Goal: Information Seeking & Learning: Compare options

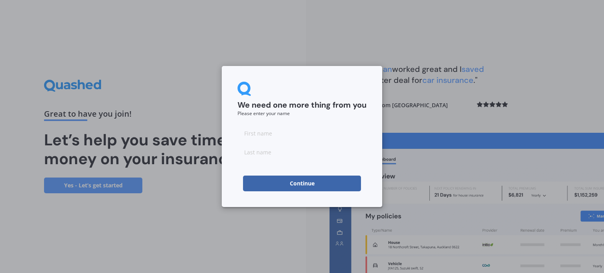
click at [298, 138] on input at bounding box center [302, 133] width 129 height 16
type input "Casey"
type input "Phillips"
click at [301, 182] on button "Continue" at bounding box center [302, 184] width 118 height 16
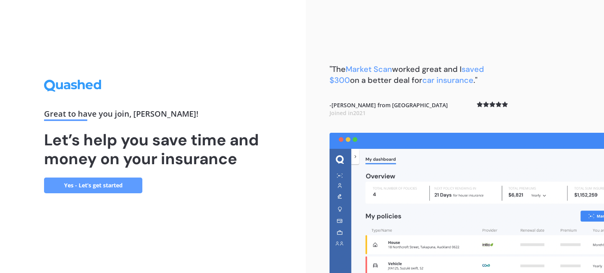
click at [79, 183] on link "Yes - Let’s get started" at bounding box center [93, 186] width 98 height 16
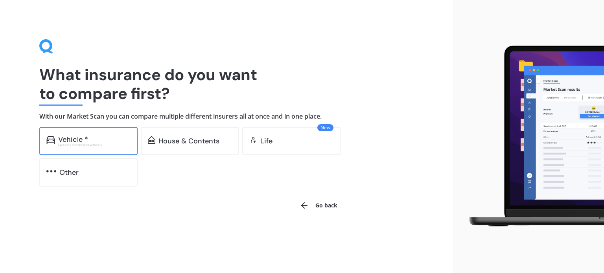
click at [78, 145] on div "Excludes commercial vehicles" at bounding box center [94, 145] width 72 height 3
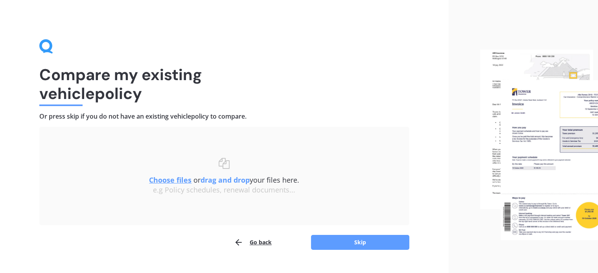
scroll to position [16, 0]
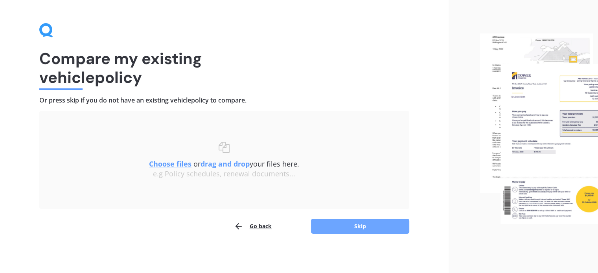
click at [361, 226] on button "Skip" at bounding box center [360, 226] width 98 height 15
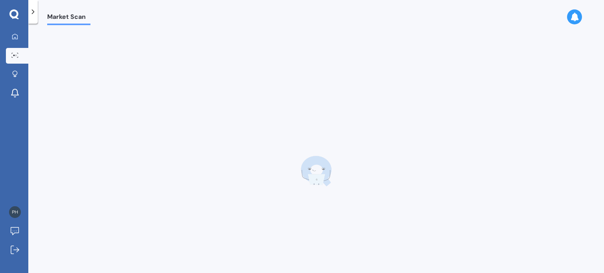
click at [32, 6] on div at bounding box center [32, 12] width 9 height 24
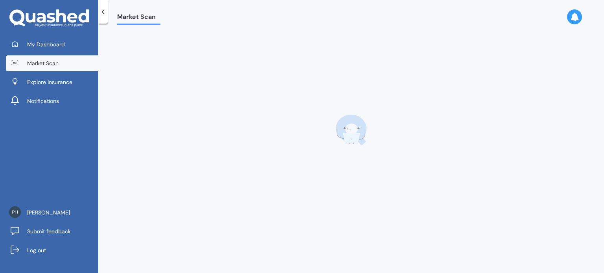
click at [102, 14] on icon at bounding box center [103, 12] width 8 height 8
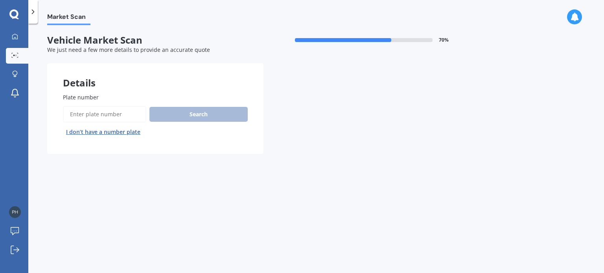
click at [102, 116] on input "Plate number" at bounding box center [104, 114] width 83 height 17
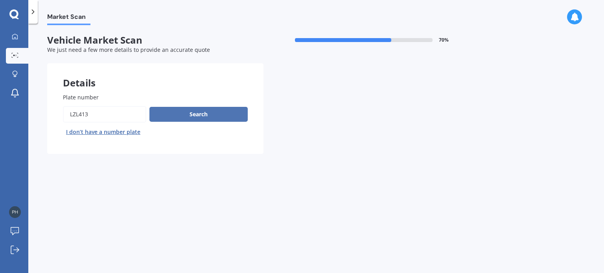
type input "LZL413"
click at [205, 116] on button "Search" at bounding box center [198, 114] width 98 height 15
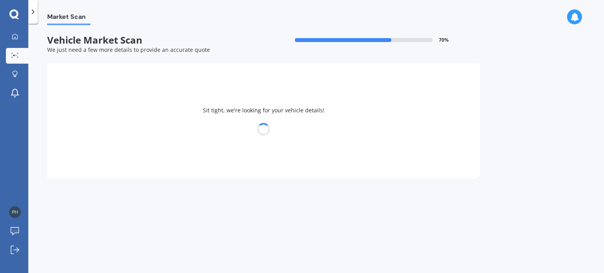
select select "MAZDA"
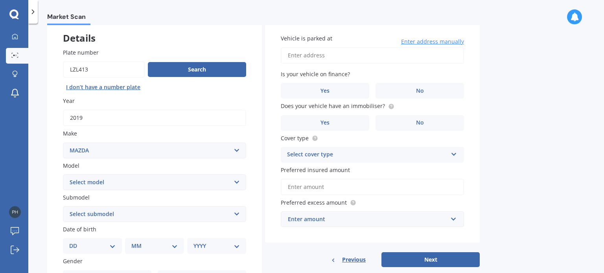
scroll to position [90, 0]
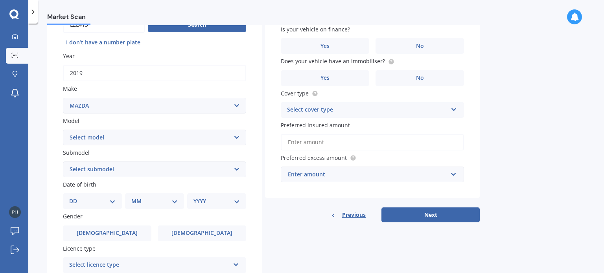
click at [239, 139] on select "Select model 121 2 3 323 323 / Familia 6 626 929 Atenza Autozam Axela AZ3 B2000…" at bounding box center [154, 138] width 183 height 16
select select "CX5"
click at [63, 130] on select "Select model 121 2 3 323 323 / Familia 6 626 929 Atenza Autozam Axela AZ3 B2000…" at bounding box center [154, 138] width 183 height 16
click at [112, 175] on select "Select submodel 2.2 Diesel 2WD XD 2.5S 4WD Diesel Limited 4WD GSX 2.2 Diesel St…" at bounding box center [154, 170] width 183 height 16
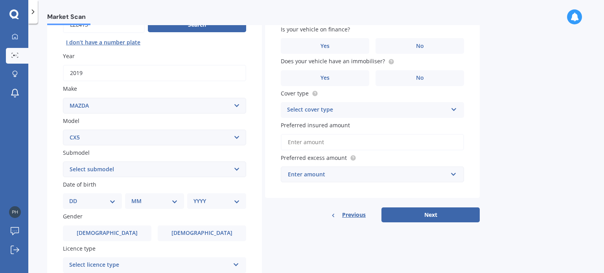
click at [82, 205] on select "DD 01 02 03 04 05 06 07 08 09 10 11 12 13 14 15 16 17 18 19 20 21 22 23 24 25 2…" at bounding box center [92, 201] width 46 height 9
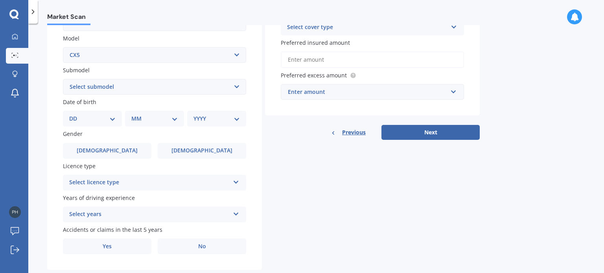
scroll to position [190, 0]
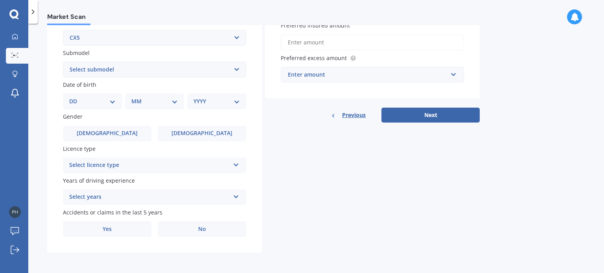
click at [96, 95] on div "DD 01 02 03 04 05 06 07 08 09 10 11 12 13 14 15 16 17 18 19 20 21 22 23 24 25 2…" at bounding box center [92, 102] width 59 height 16
click at [107, 74] on select "Select submodel 2.2 Diesel 2WD XD 2.5S 4WD Diesel Limited 4WD GSX 2.2 Diesel St…" at bounding box center [154, 70] width 183 height 16
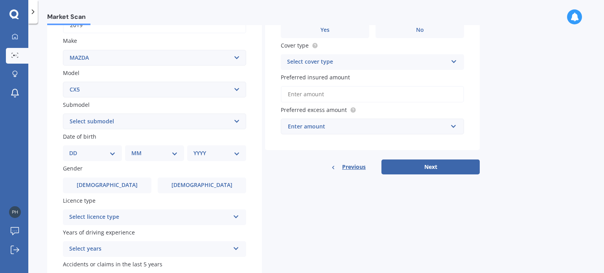
scroll to position [149, 0]
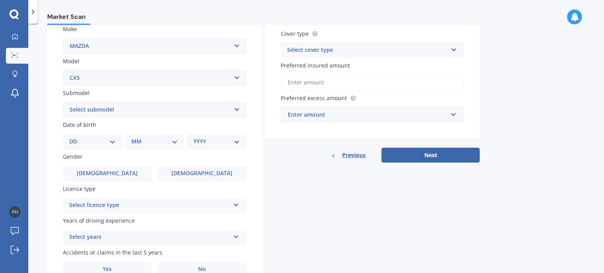
click at [96, 103] on select "Select submodel 2.2 Diesel 2WD XD 2.5S 4WD Diesel Limited 4WD GSX 2.2 Diesel St…" at bounding box center [154, 110] width 183 height 16
click at [37, 196] on div "Market Scan Vehicle Market Scan 70 % We just need a few more details to provide…" at bounding box center [316, 150] width 576 height 250
click at [79, 138] on select "DD 01 02 03 04 05 06 07 08 09 10 11 12 13 14 15 16 17 18 19 20 21 22 23 24 25 2…" at bounding box center [92, 141] width 46 height 9
select select "30"
click at [76, 137] on select "DD 01 02 03 04 05 06 07 08 09 10 11 12 13 14 15 16 17 18 19 20 21 22 23 24 25 2…" at bounding box center [92, 141] width 46 height 9
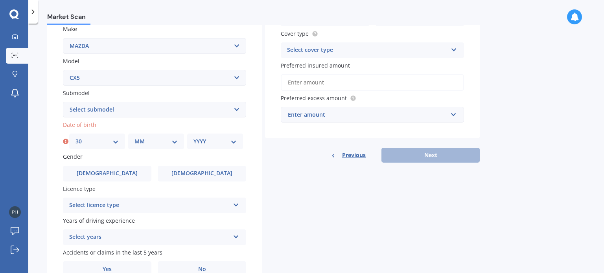
click at [156, 144] on select "MM 01 02 03 04 05 06 07 08 09 10 11 12" at bounding box center [156, 141] width 43 height 9
select select "05"
click at [135, 137] on select "MM 01 02 03 04 05 06 07 08 09 10 11 12" at bounding box center [156, 141] width 43 height 9
click at [216, 145] on select "YYYY 2025 2024 2023 2022 2021 2020 2019 2018 2017 2016 2015 2014 2013 2012 2011…" at bounding box center [214, 141] width 43 height 9
select select "1990"
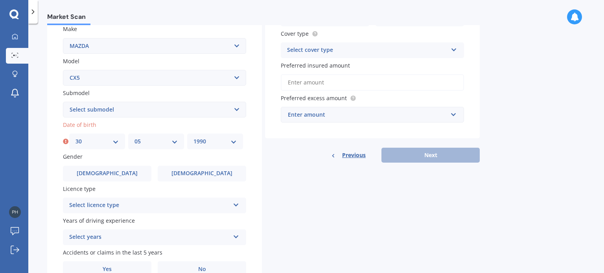
click at [193, 137] on select "YYYY 2025 2024 2023 2022 2021 2020 2019 2018 2017 2016 2015 2014 2013 2012 2011…" at bounding box center [214, 141] width 43 height 9
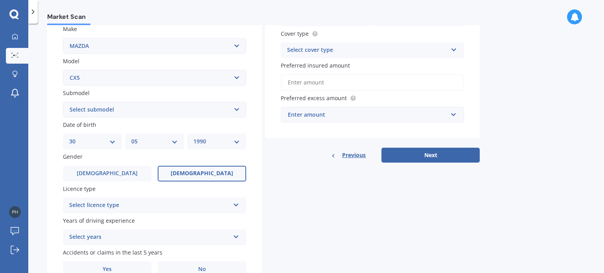
click at [219, 176] on label "Female" at bounding box center [202, 174] width 88 height 16
click at [0, 0] on input "Female" at bounding box center [0, 0] width 0 height 0
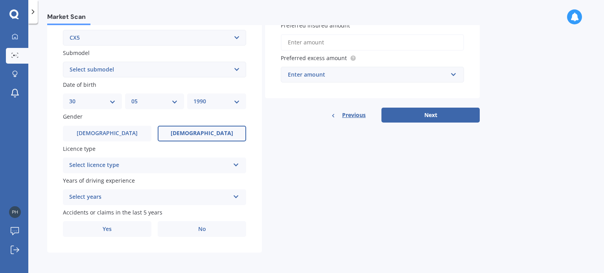
click at [153, 166] on div "Select licence type" at bounding box center [149, 165] width 160 height 9
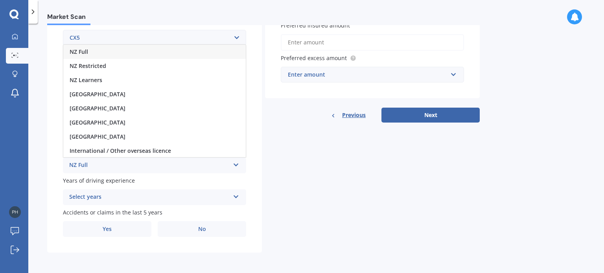
click at [90, 50] on div "NZ Full" at bounding box center [154, 52] width 182 height 14
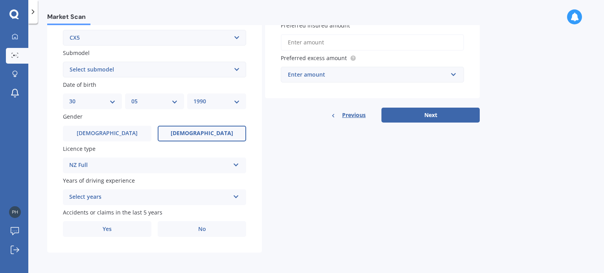
click at [101, 197] on div "Select years" at bounding box center [149, 197] width 160 height 9
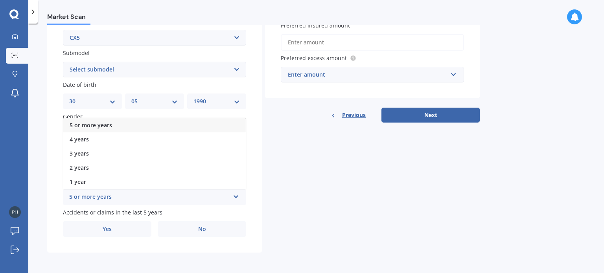
click at [98, 122] on span "5 or more years" at bounding box center [91, 125] width 42 height 7
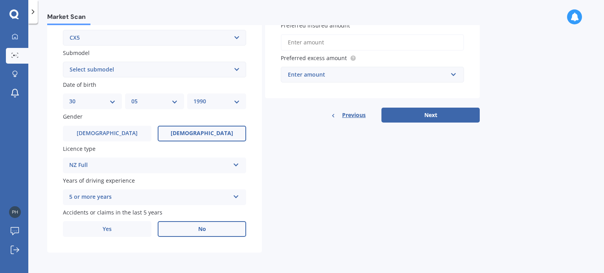
click at [209, 231] on label "No" at bounding box center [202, 229] width 88 height 16
click at [0, 0] on input "No" at bounding box center [0, 0] width 0 height 0
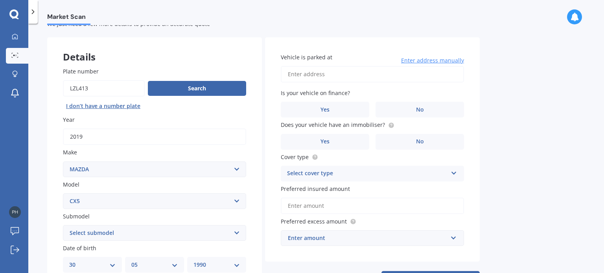
scroll to position [0, 0]
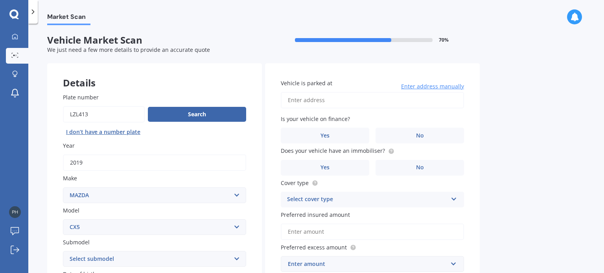
click at [361, 98] on input "Vehicle is parked at" at bounding box center [372, 100] width 183 height 17
type input "1"
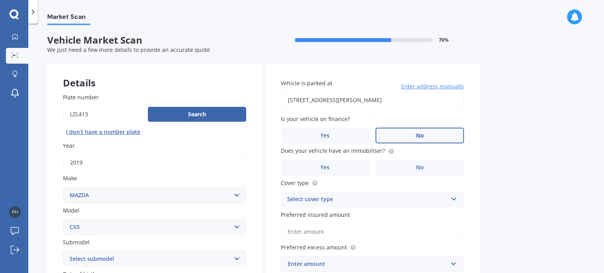
click at [428, 140] on label "No" at bounding box center [420, 136] width 88 height 16
click at [0, 0] on input "No" at bounding box center [0, 0] width 0 height 0
type input "11 Chapman Street, Methven 7730"
click at [425, 164] on label "No" at bounding box center [420, 168] width 88 height 16
click at [0, 0] on input "No" at bounding box center [0, 0] width 0 height 0
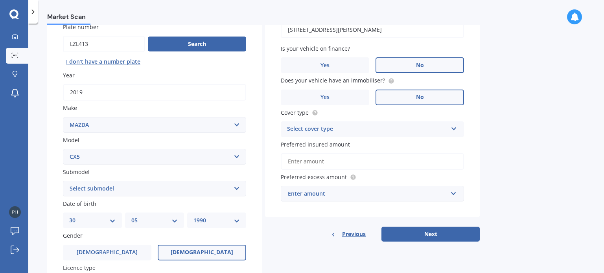
scroll to position [71, 0]
click at [334, 131] on div "Select cover type" at bounding box center [367, 128] width 160 height 9
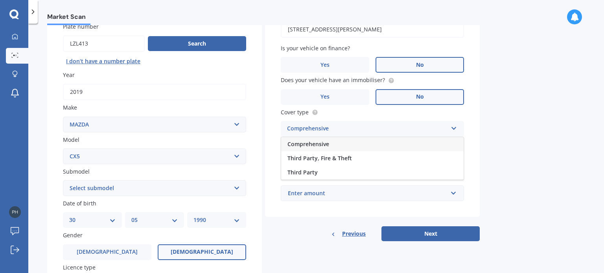
click at [327, 146] on span "Comprehensive" at bounding box center [308, 143] width 42 height 7
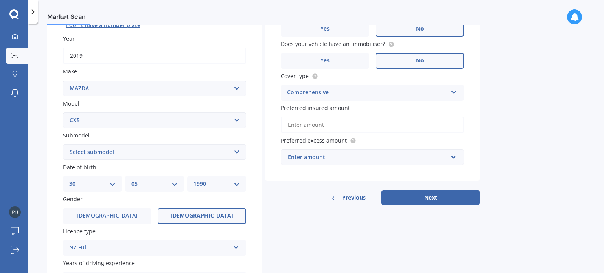
scroll to position [110, 0]
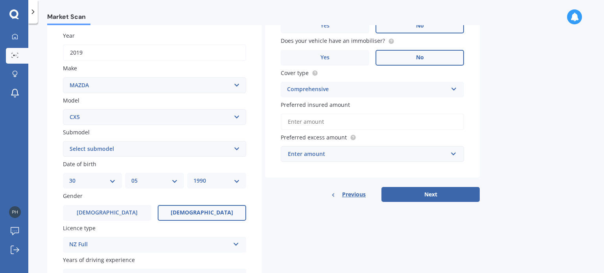
click at [334, 119] on input "Preferred insured amount" at bounding box center [372, 122] width 183 height 17
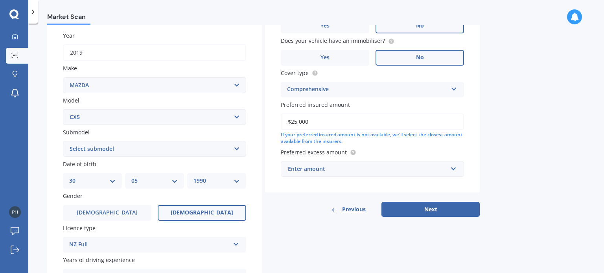
type input "$25,000"
click at [510, 127] on div "Market Scan Vehicle Market Scan 70 % We just need a few more details to provide…" at bounding box center [316, 150] width 576 height 250
click at [331, 170] on div "Enter amount" at bounding box center [368, 169] width 160 height 9
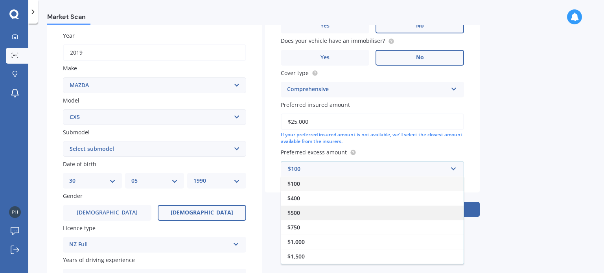
click at [300, 211] on div "$500" at bounding box center [372, 213] width 182 height 15
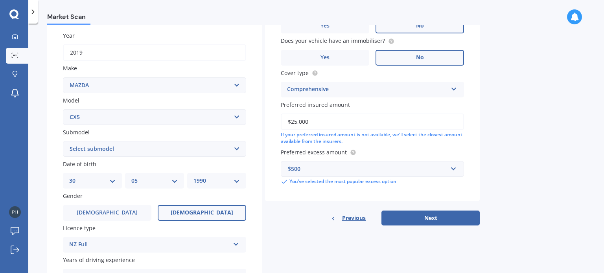
click at [502, 162] on div "Market Scan Vehicle Market Scan 70 % We just need a few more details to provide…" at bounding box center [316, 150] width 576 height 250
click at [426, 217] on button "Next" at bounding box center [430, 218] width 98 height 15
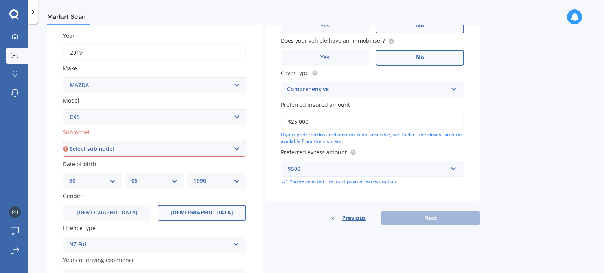
click at [238, 152] on select "Select submodel 2.2 Diesel 2WD XD 2.5S 4WD Diesel Limited 4WD GSX 2.2 Diesel St…" at bounding box center [154, 149] width 183 height 16
select select "AWD GSX"
click at [63, 141] on select "Select submodel 2.2 Diesel 2WD XD 2.5S 4WD Diesel Limited 4WD GSX 2.2 Diesel St…" at bounding box center [154, 149] width 183 height 16
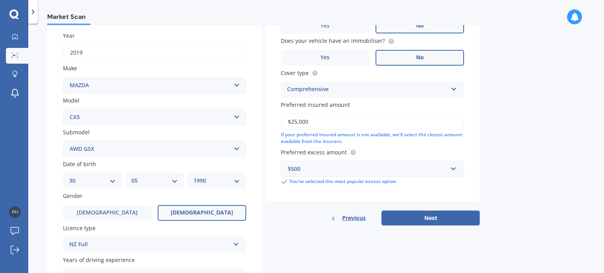
click at [161, 151] on select "Select submodel 2.2 Diesel 2WD XD 2.5S 4WD Diesel Limited 4WD GSX 2.2 Diesel St…" at bounding box center [154, 149] width 183 height 16
click at [63, 141] on select "Select submodel 2.2 Diesel 2WD XD 2.5S 4WD Diesel Limited 4WD GSX 2.2 Diesel St…" at bounding box center [154, 149] width 183 height 16
click at [427, 216] on button "Next" at bounding box center [430, 218] width 98 height 15
select select "30"
select select "05"
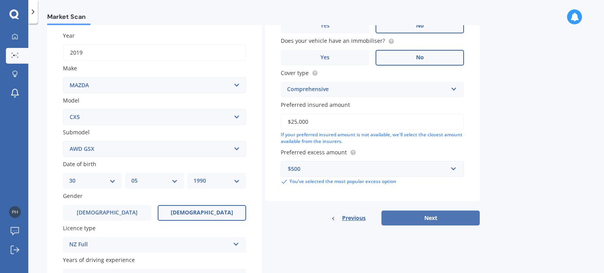
select select "1990"
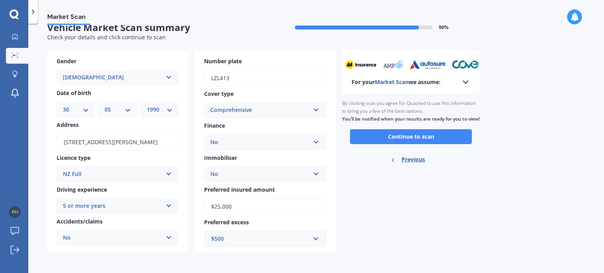
scroll to position [0, 0]
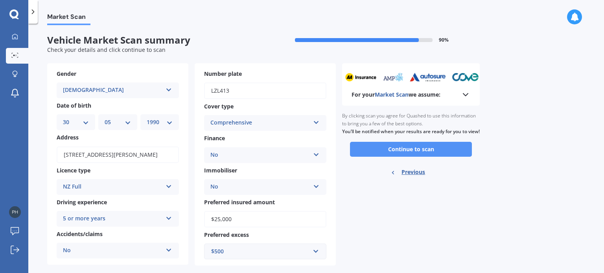
click at [418, 157] on button "Continue to scan" at bounding box center [411, 149] width 122 height 15
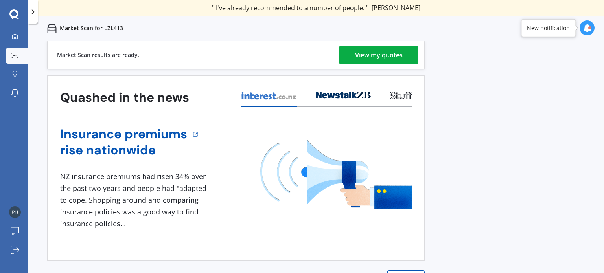
click at [407, 59] on link "View my quotes" at bounding box center [378, 55] width 79 height 19
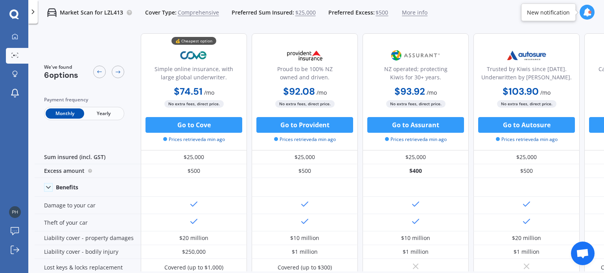
click at [102, 114] on span "Yearly" at bounding box center [103, 114] width 39 height 10
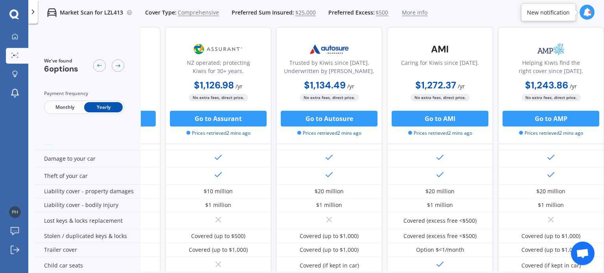
scroll to position [47, 0]
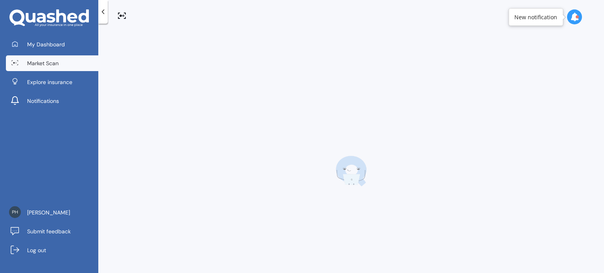
click at [577, 17] on div at bounding box center [577, 16] width 3 height 3
click at [512, 57] on div "Market Scan Ready" at bounding box center [507, 52] width 55 height 9
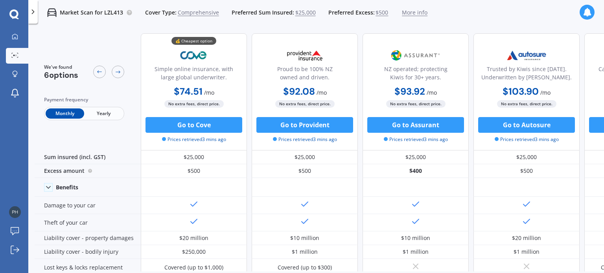
click at [103, 115] on span "Yearly" at bounding box center [103, 114] width 39 height 10
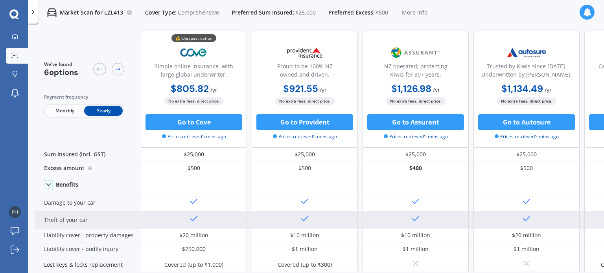
scroll to position [4, 0]
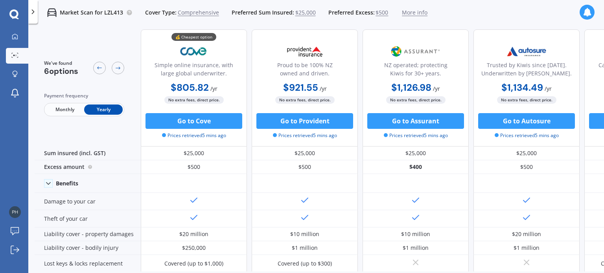
drag, startPoint x: 207, startPoint y: 122, endPoint x: 132, endPoint y: 132, distance: 75.7
click at [132, 132] on div "We've found 6 options Payment frequency Monthly Yearly" at bounding box center [88, 87] width 106 height 117
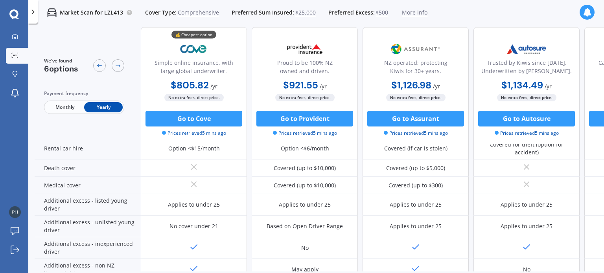
scroll to position [343, 0]
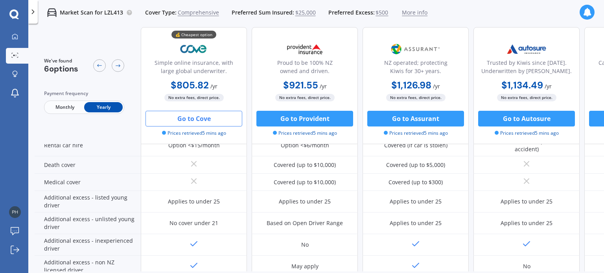
click at [223, 122] on button "Go to Cove" at bounding box center [194, 119] width 97 height 16
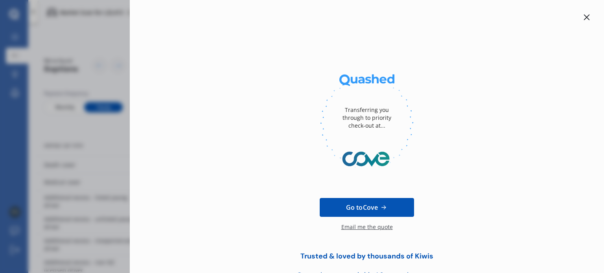
click at [584, 16] on icon at bounding box center [587, 17] width 6 height 6
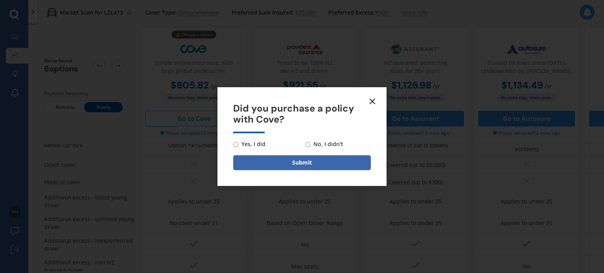
click at [375, 98] on icon at bounding box center [372, 101] width 9 height 9
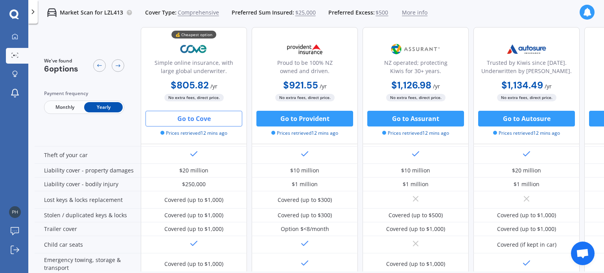
scroll to position [25, 0]
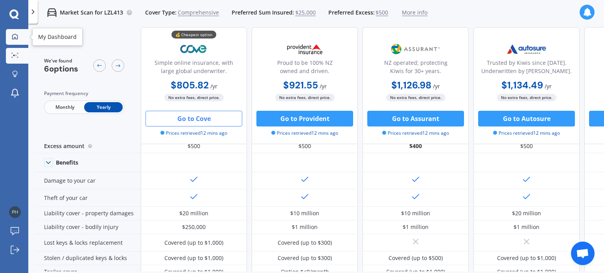
click at [15, 39] on div at bounding box center [15, 36] width 12 height 7
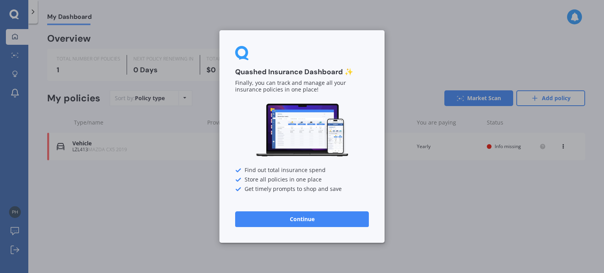
click at [414, 39] on div "Quashed Insurance Dashboard ✨ Finally, you can track and manage all your insura…" at bounding box center [302, 136] width 604 height 273
click at [305, 221] on button "Continue" at bounding box center [302, 220] width 134 height 16
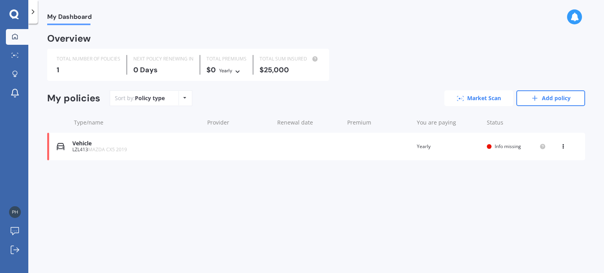
click at [490, 98] on link "Market Scan" at bounding box center [478, 98] width 69 height 16
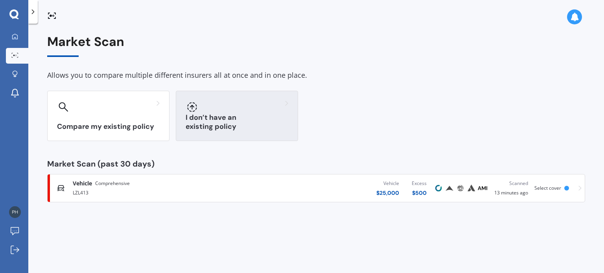
click at [223, 116] on div "I don’t have an existing policy" at bounding box center [237, 116] width 122 height 50
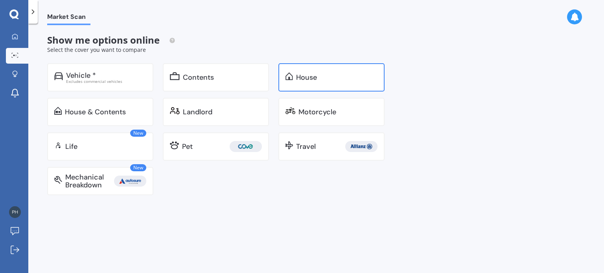
click at [309, 82] on div "House" at bounding box center [331, 77] width 106 height 28
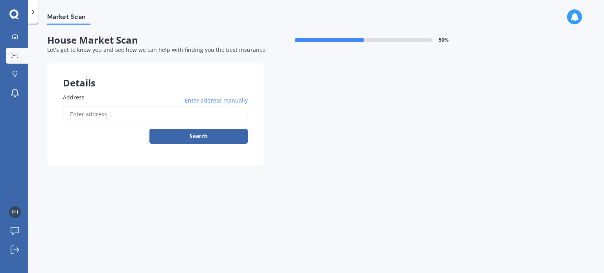
click at [182, 114] on input "Address" at bounding box center [155, 114] width 185 height 17
click at [149, 129] on button "Search" at bounding box center [198, 136] width 98 height 15
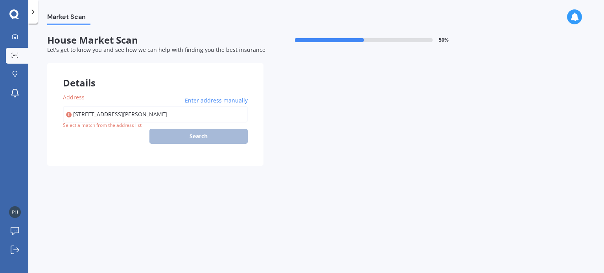
drag, startPoint x: 166, startPoint y: 118, endPoint x: 29, endPoint y: 109, distance: 137.2
click at [29, 109] on div "Market Scan House Market Scan 50 % Let's get to know you and see how we can hel…" at bounding box center [316, 150] width 576 height 250
type input "1"
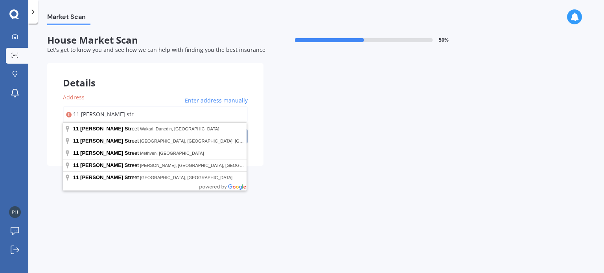
drag, startPoint x: 142, startPoint y: 111, endPoint x: 0, endPoint y: 119, distance: 142.2
click at [0, 119] on div "My Dashboard Market Scan Explore insurance Notifications Casey Phillips Submit …" at bounding box center [302, 136] width 604 height 273
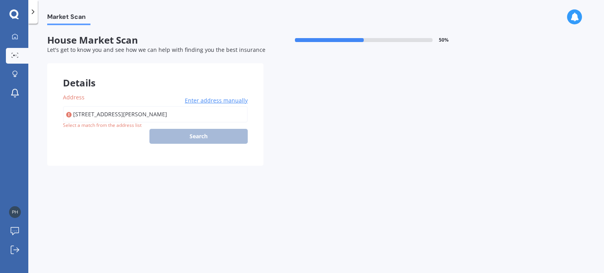
click at [209, 117] on input "3/11 Chapman Street, Methven, New Zealand" at bounding box center [155, 114] width 185 height 17
type input "3/11 Chapman Street, Methven 7730"
